Goal: Task Accomplishment & Management: Use online tool/utility

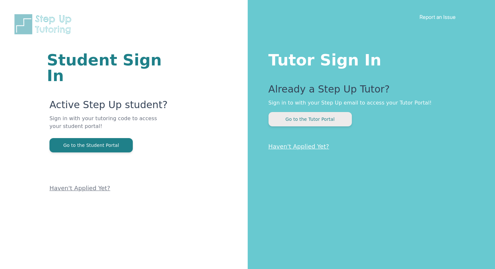
click at [291, 121] on button "Go to the Tutor Portal" at bounding box center [310, 119] width 83 height 14
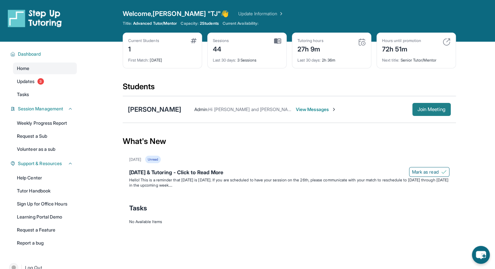
click at [426, 112] on button "Join Meeting" at bounding box center [431, 109] width 38 height 13
